Goal: Task Accomplishment & Management: Use online tool/utility

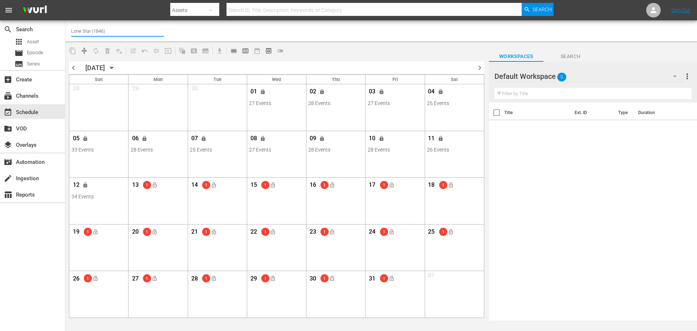
drag, startPoint x: 0, startPoint y: 0, endPoint x: 116, endPoint y: 30, distance: 120.2
click at [116, 30] on input "Lone Star (1846)" at bounding box center [117, 30] width 93 height 17
type input "L"
click at [108, 54] on div "BobRossGerman (2034 - cinedigm_entertainment_corp_bobrossdiefreudeammalen_1)" at bounding box center [171, 50] width 188 height 17
type input "BobRossGerman (2034 - cinedigm_entertainment_corp_bobrossdiefreudeammalen_1)"
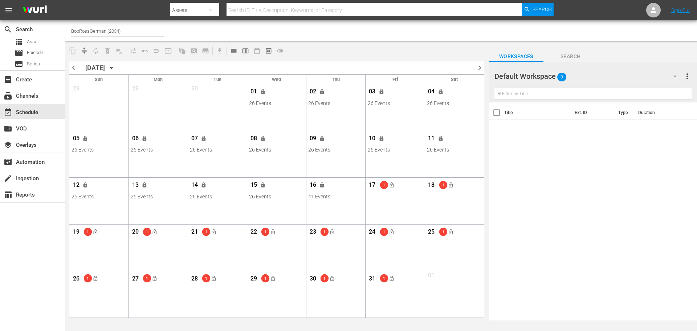
click at [72, 67] on span "chevron_left" at bounding box center [73, 67] width 9 height 9
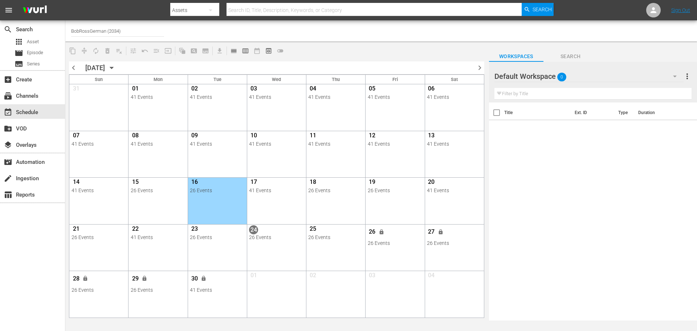
click at [113, 67] on icon "button" at bounding box center [111, 68] width 3 height 2
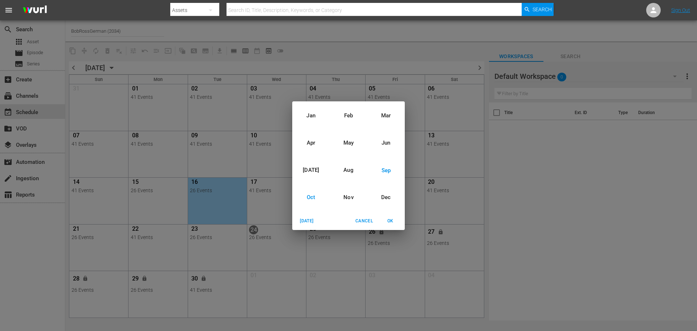
click at [310, 200] on div "Oct" at bounding box center [310, 197] width 37 height 27
click at [393, 221] on span "OK" at bounding box center [389, 221] width 17 height 8
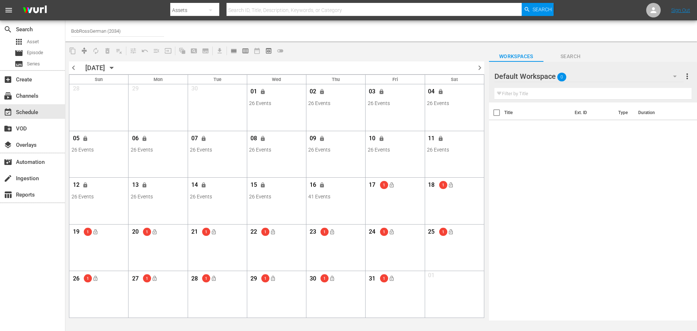
click at [124, 34] on input "BobRossGerman (2034)" at bounding box center [117, 30] width 93 height 17
type input "B"
